Goal: Task Accomplishment & Management: Use online tool/utility

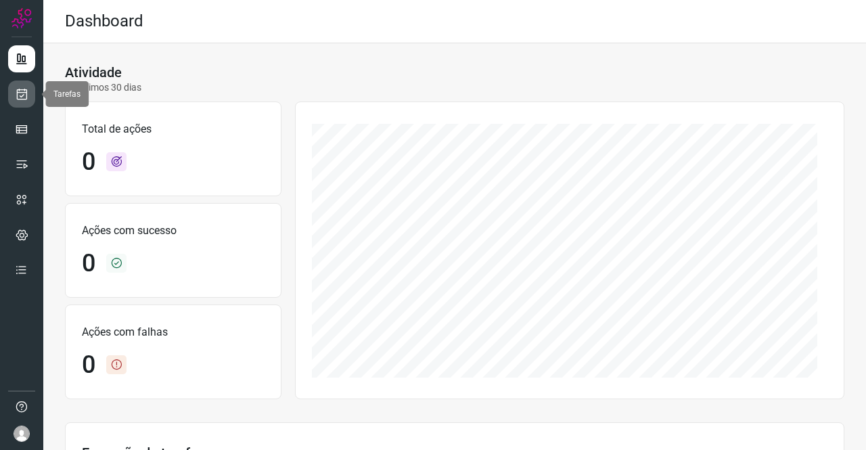
click at [25, 94] on icon at bounding box center [22, 94] width 14 height 14
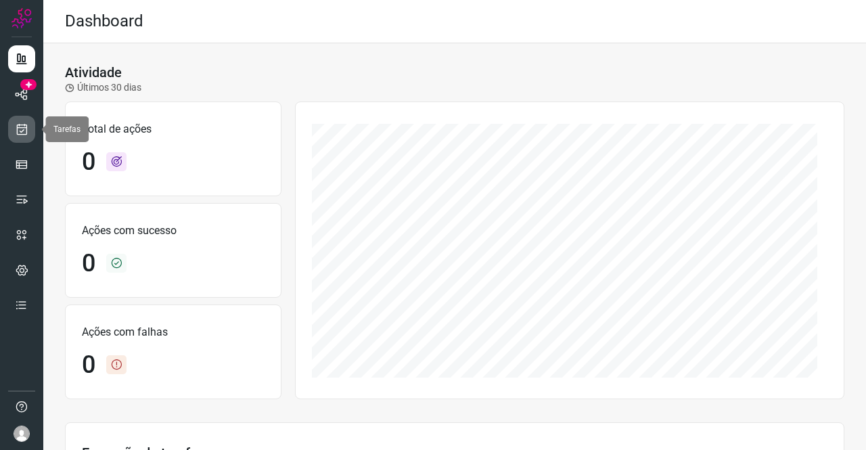
click at [27, 131] on icon at bounding box center [22, 129] width 14 height 14
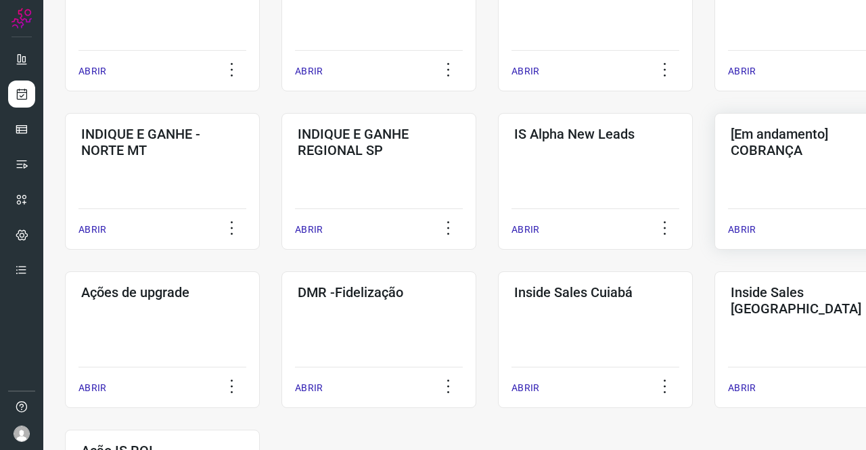
scroll to position [473, 0]
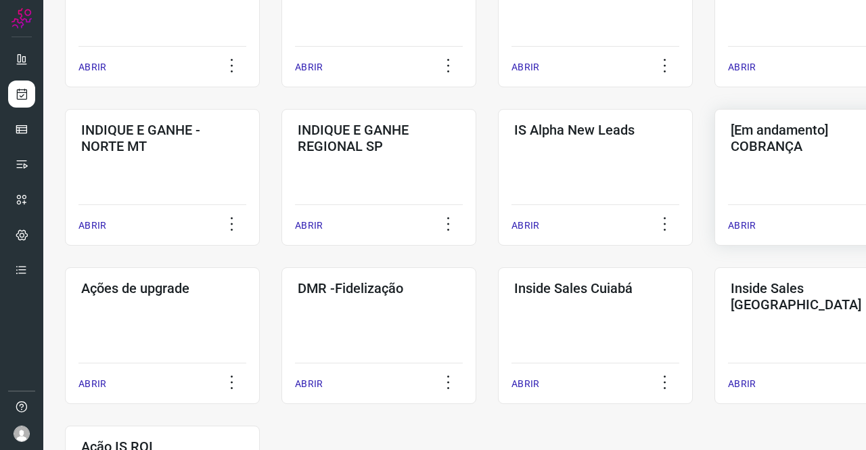
click at [778, 174] on div "[Em andamento] COBRANÇA ABRIR" at bounding box center [811, 177] width 195 height 137
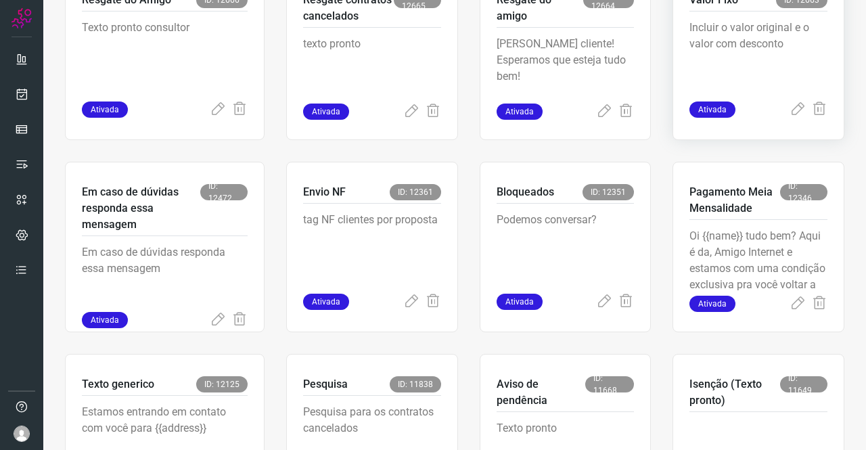
scroll to position [528, 0]
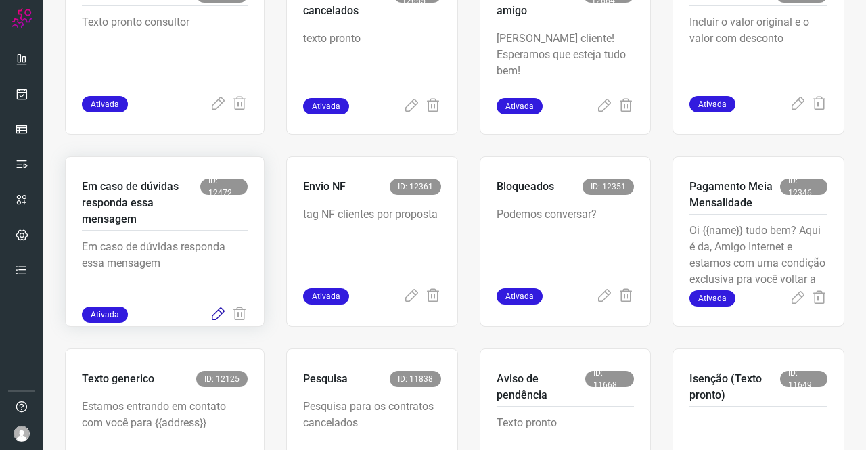
click at [218, 315] on icon at bounding box center [218, 314] width 16 height 16
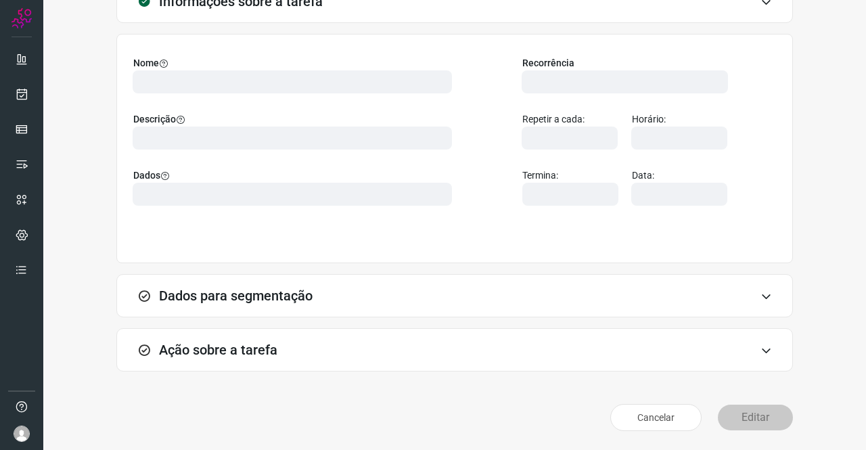
scroll to position [78, 0]
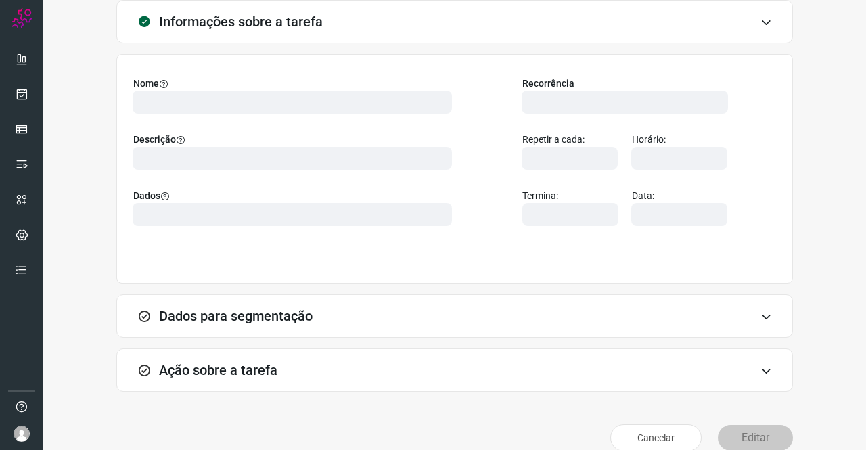
type input "569901"
type input "439047"
type input "ce0450f2-f722-4c34-a038-47adef28190d"
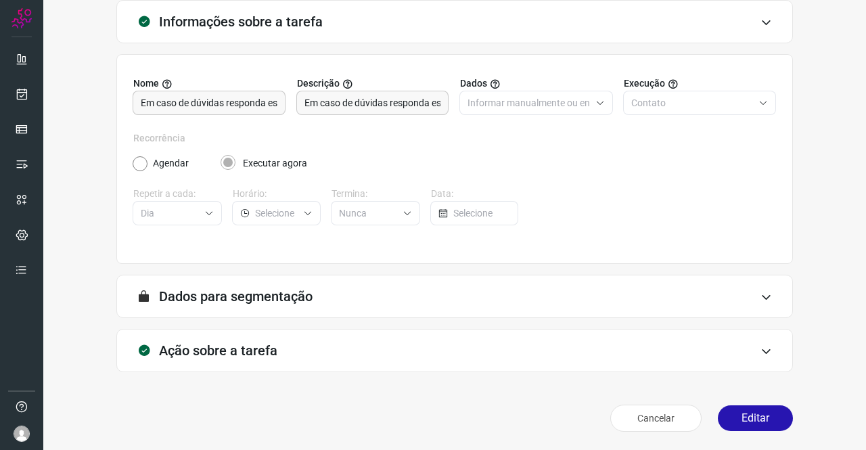
click at [235, 342] on h3 "Ação sobre a tarefa" at bounding box center [218, 350] width 118 height 16
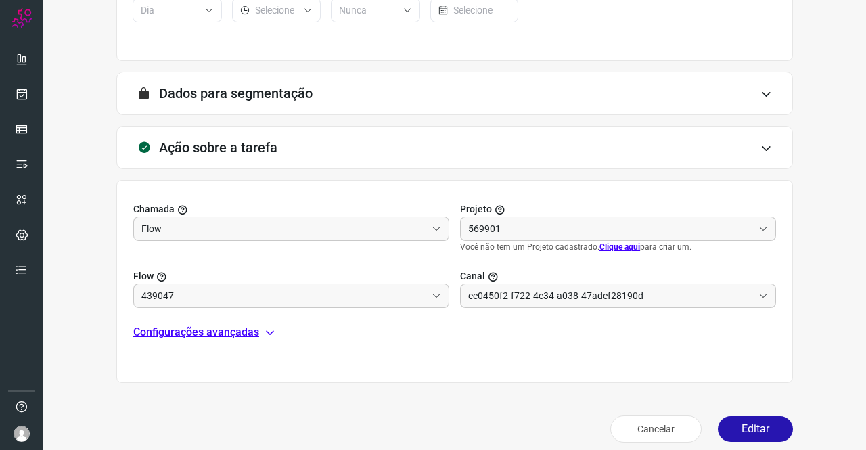
click at [199, 338] on p "Configurações avançadas" at bounding box center [196, 332] width 126 height 16
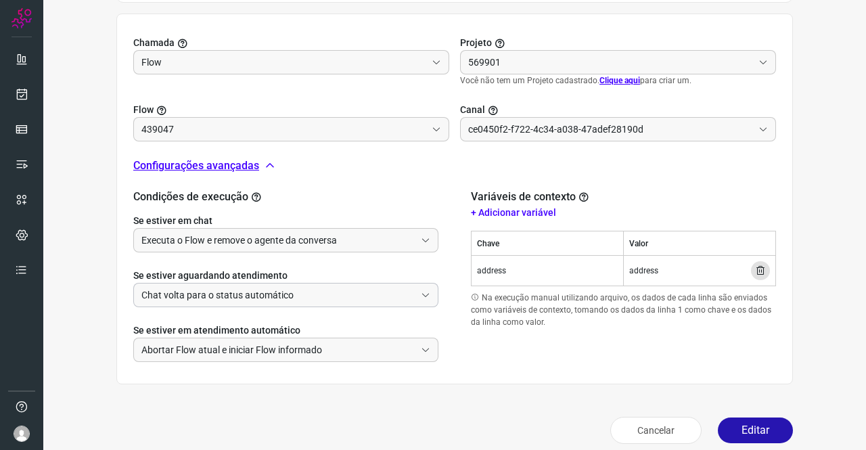
scroll to position [459, 0]
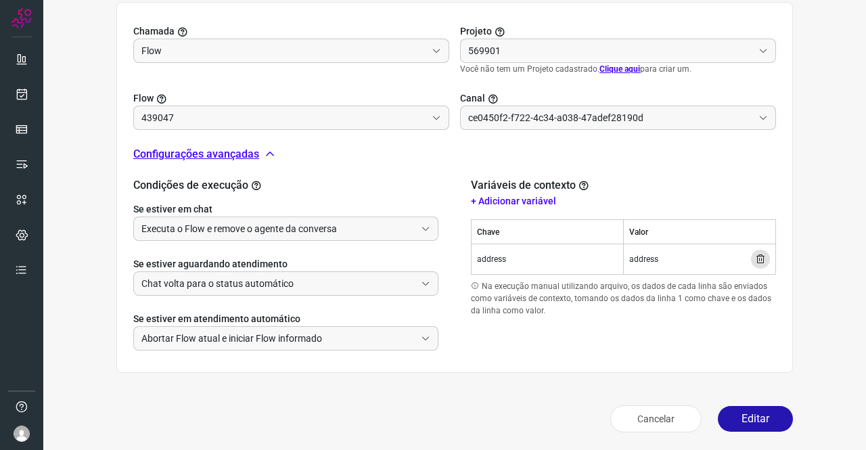
type input "Texto generico"
click at [737, 412] on button "Editar" at bounding box center [755, 419] width 75 height 26
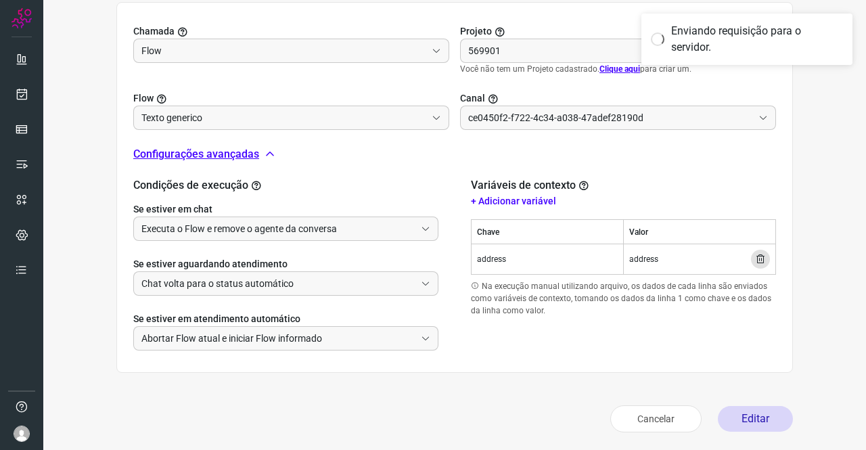
type input "Cobrança"
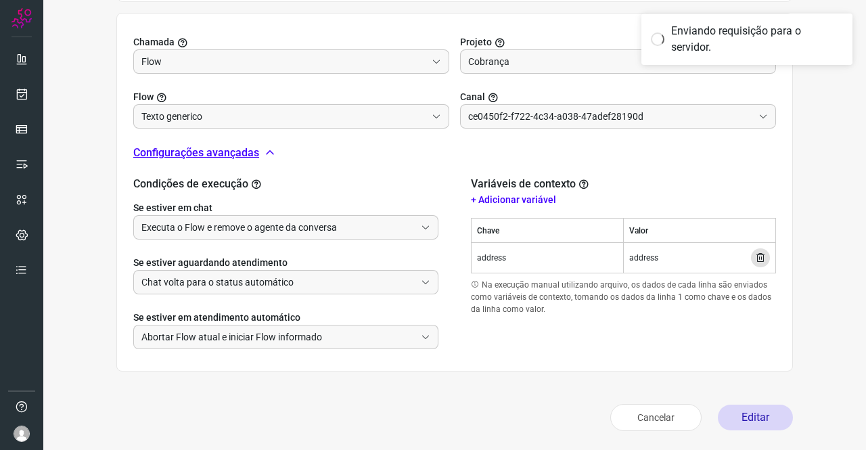
scroll to position [446, 0]
type input "Amigo 0800"
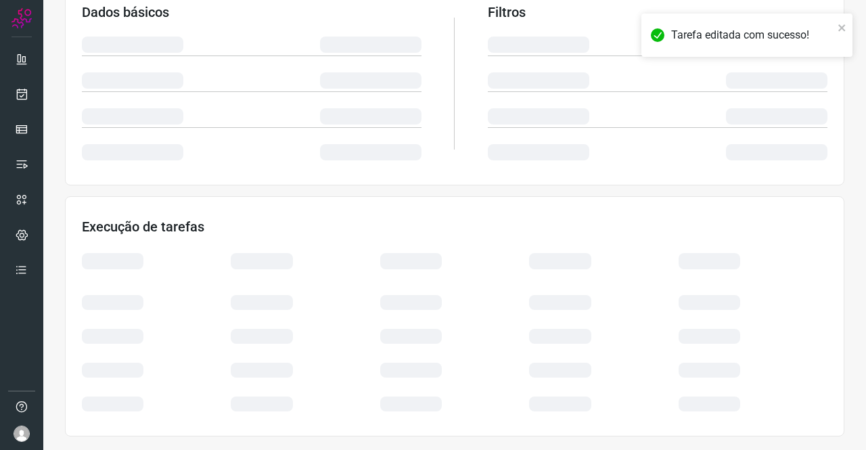
scroll to position [246, 0]
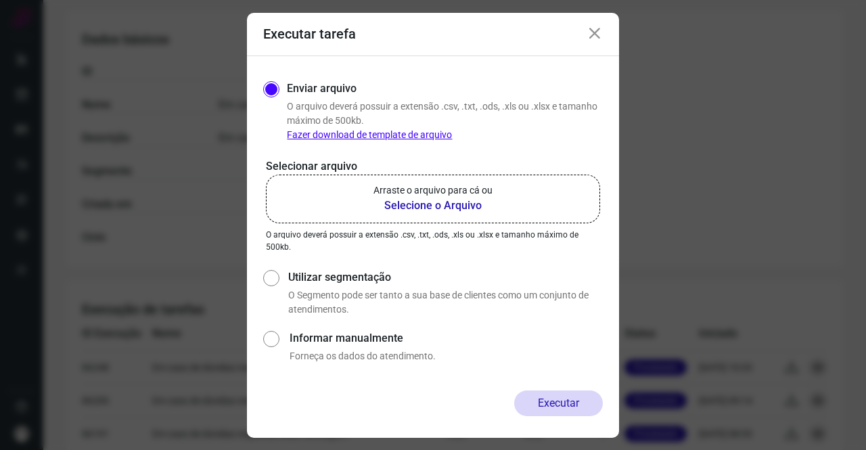
click at [498, 201] on label "Arraste o arquivo para cá ou Selecione o Arquivo" at bounding box center [433, 198] width 334 height 49
click at [0, 0] on input "Arraste o arquivo para cá ou Selecione o Arquivo" at bounding box center [0, 0] width 0 height 0
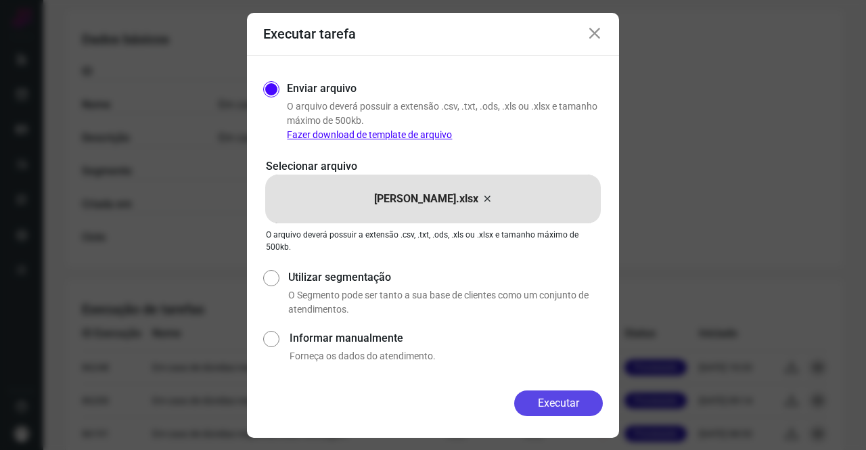
click at [548, 396] on button "Executar" at bounding box center [558, 403] width 89 height 26
